Goal: Use online tool/utility: Utilize a website feature to perform a specific function

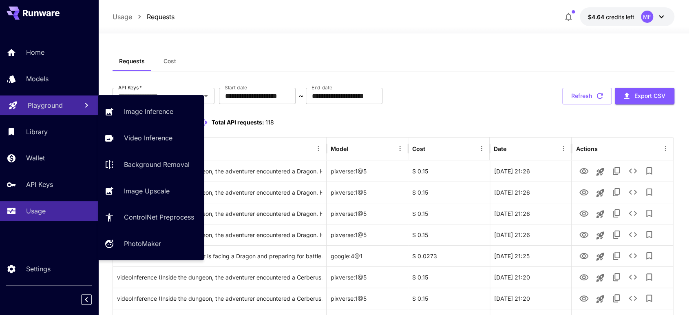
click at [45, 98] on link "Playground" at bounding box center [49, 105] width 98 height 20
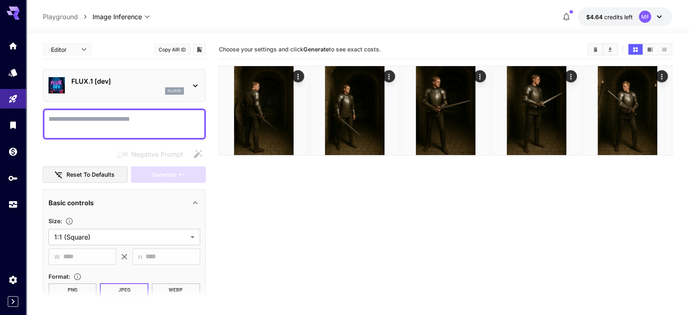
click at [145, 87] on div "flux1d" at bounding box center [127, 90] width 113 height 7
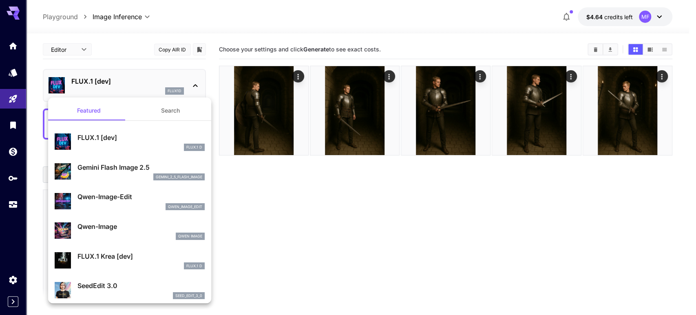
click at [130, 175] on div "gemini_2_5_flash_image" at bounding box center [140, 176] width 127 height 7
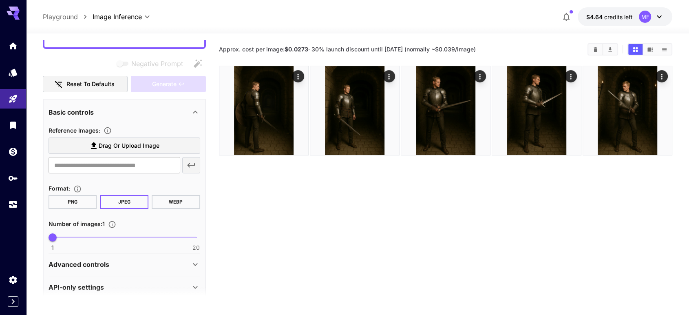
scroll to position [101, 0]
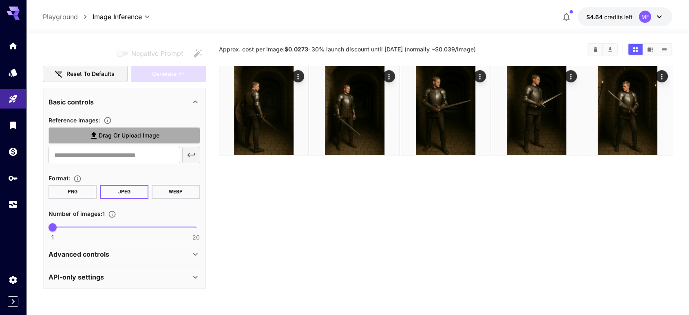
click at [104, 133] on span "Drag or upload image" at bounding box center [129, 135] width 61 height 10
click at [0, 0] on input "Drag or upload image" at bounding box center [0, 0] width 0 height 0
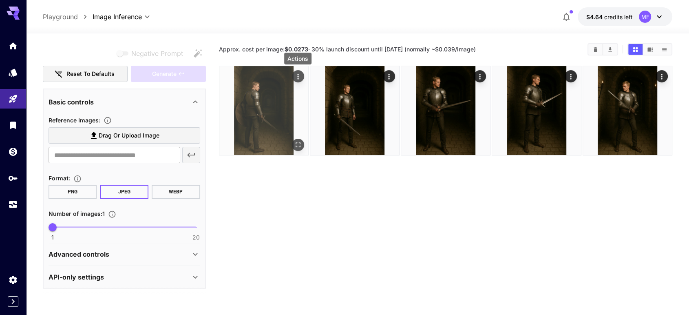
click at [296, 76] on icon "Actions" at bounding box center [298, 77] width 8 height 8
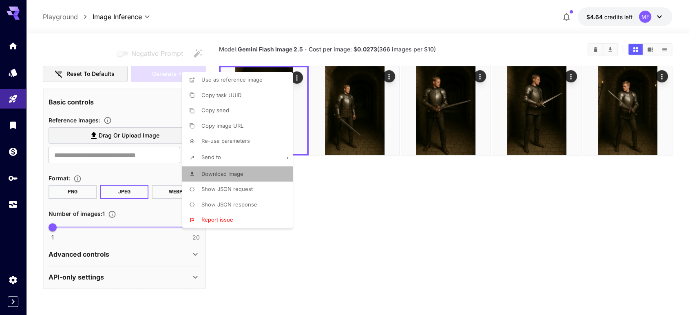
click at [227, 177] on p "Download Image" at bounding box center [222, 174] width 42 height 8
click at [408, 263] on div at bounding box center [348, 157] width 696 height 315
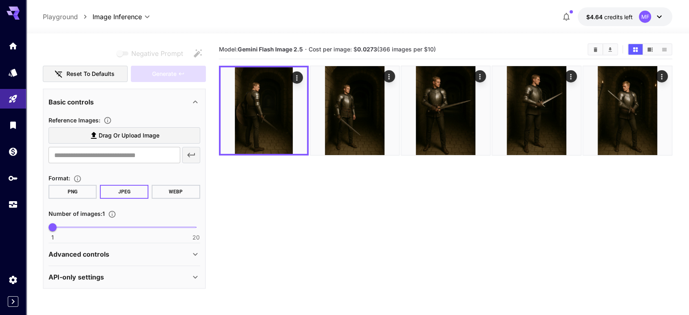
click at [100, 136] on span "Drag or upload image" at bounding box center [129, 135] width 61 height 10
click at [0, 0] on input "Drag or upload image" at bounding box center [0, 0] width 0 height 0
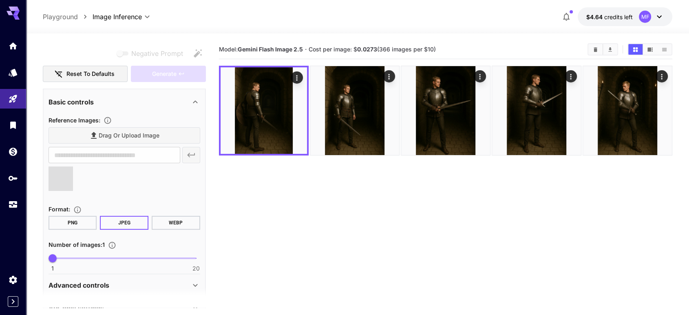
type input "**********"
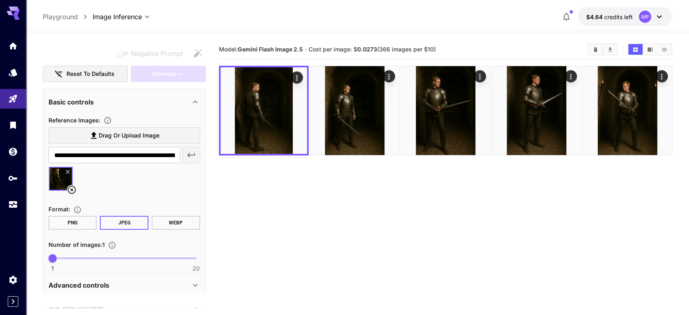
scroll to position [0, 0]
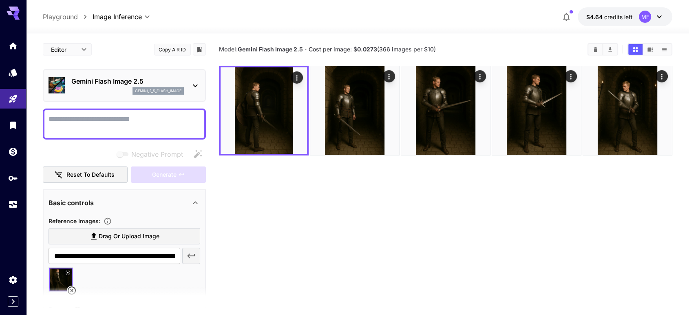
click at [96, 122] on textarea "Negative Prompt" at bounding box center [125, 124] width 152 height 20
type textarea "*"
click at [165, 174] on span "Generate" at bounding box center [164, 175] width 24 height 10
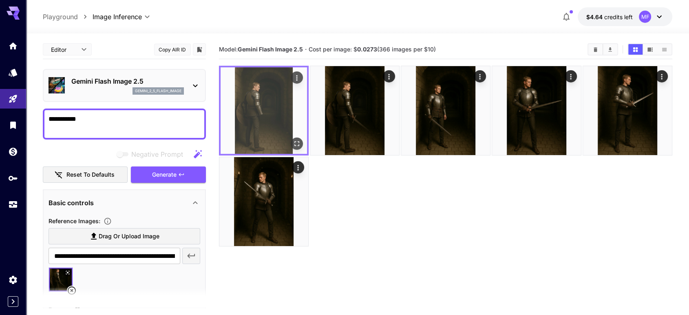
click at [297, 78] on icon "Actions" at bounding box center [297, 78] width 8 height 8
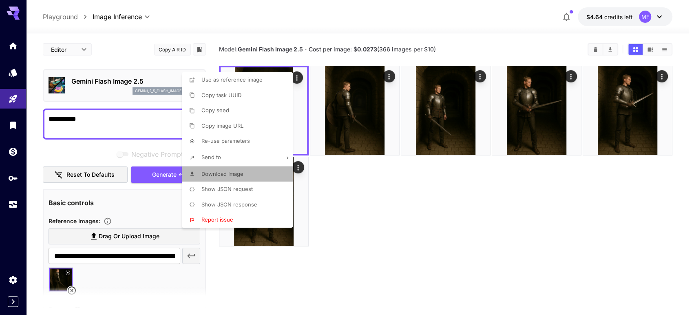
click at [232, 178] on li "Download Image" at bounding box center [240, 173] width 116 height 15
click at [382, 237] on div at bounding box center [348, 157] width 696 height 315
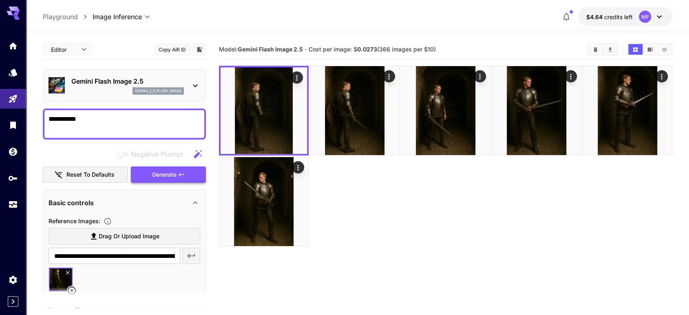
click at [173, 175] on span "Generate" at bounding box center [164, 175] width 24 height 10
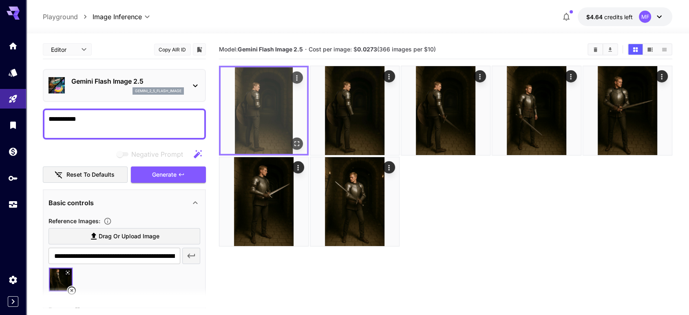
click at [270, 117] on img at bounding box center [264, 110] width 86 height 86
click at [264, 84] on img at bounding box center [264, 110] width 86 height 86
click at [294, 88] on img at bounding box center [264, 110] width 86 height 86
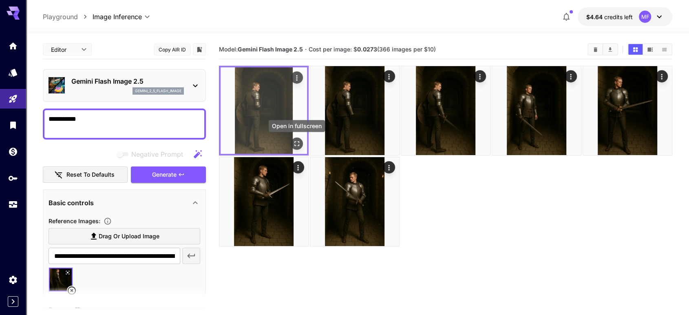
click at [297, 139] on icon "Open in fullscreen" at bounding box center [297, 143] width 8 height 8
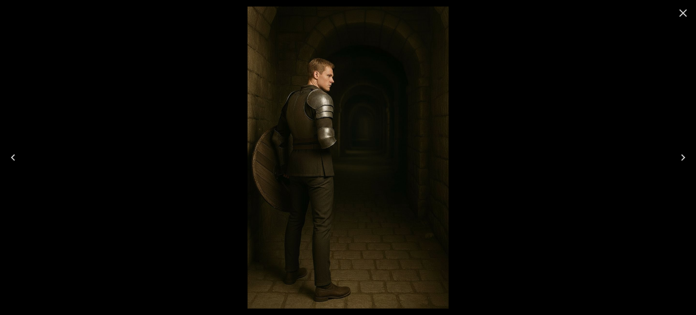
click at [680, 105] on div at bounding box center [348, 157] width 696 height 315
click at [682, 15] on icon "Close" at bounding box center [682, 13] width 13 height 13
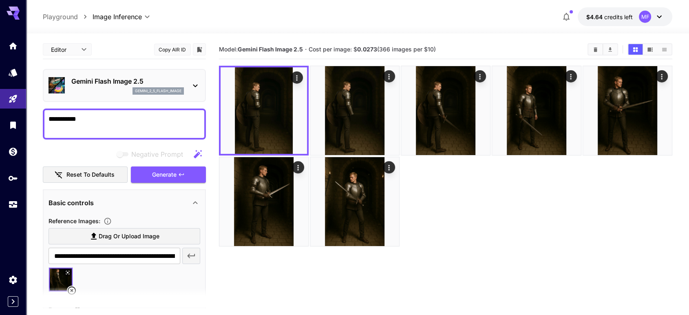
click at [561, 253] on section "Model: Gemini Flash Image 2.5 · Cost per image: $ 0.0273 (366 images per $10)" at bounding box center [446, 197] width 454 height 315
click at [188, 175] on button "Generate" at bounding box center [168, 174] width 75 height 17
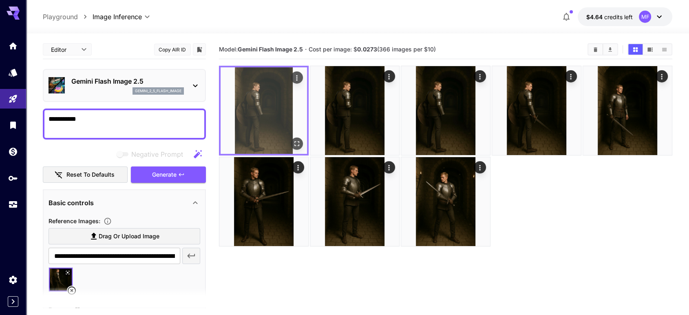
click at [273, 119] on img at bounding box center [264, 110] width 86 height 86
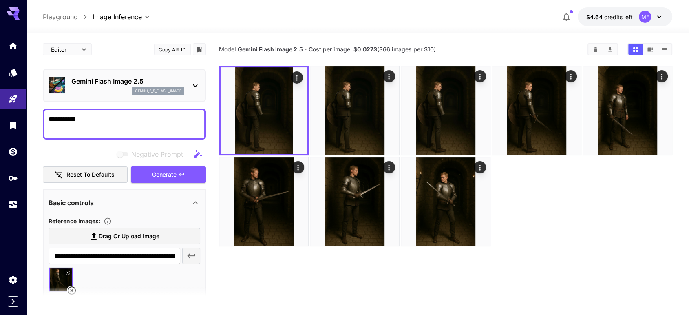
click at [144, 118] on textarea "**********" at bounding box center [125, 124] width 152 height 20
type textarea "**********"
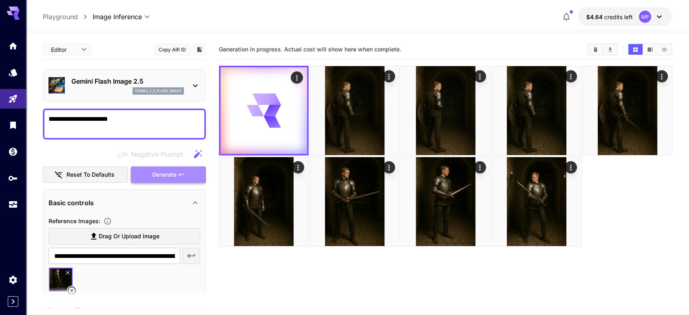
click at [146, 172] on button "Generate" at bounding box center [168, 174] width 75 height 17
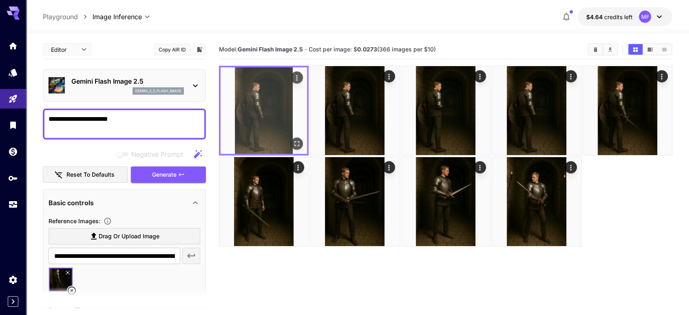
click at [281, 102] on img at bounding box center [264, 110] width 86 height 86
click at [264, 107] on img at bounding box center [264, 110] width 86 height 86
click at [297, 141] on icon "Open in fullscreen" at bounding box center [297, 143] width 8 height 8
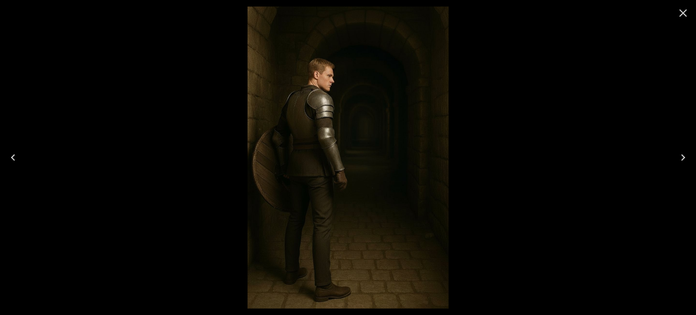
click at [688, 9] on icon "Close" at bounding box center [682, 13] width 13 height 13
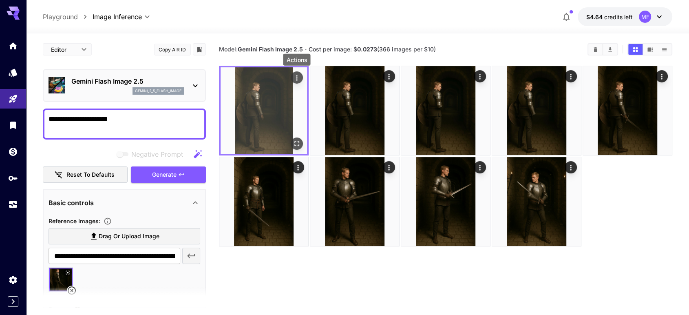
click at [298, 77] on icon "Actions" at bounding box center [297, 78] width 8 height 8
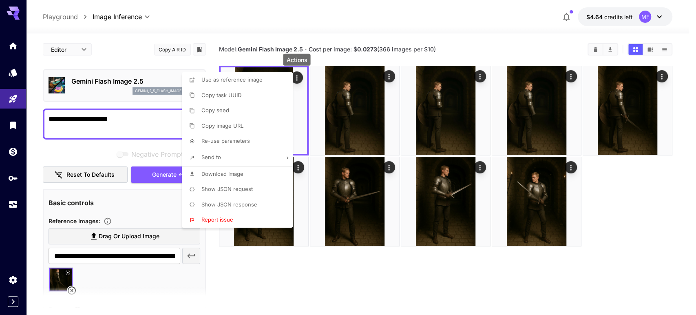
click at [226, 176] on span "Download Image" at bounding box center [222, 173] width 42 height 7
